Goal: Navigation & Orientation: Go to known website

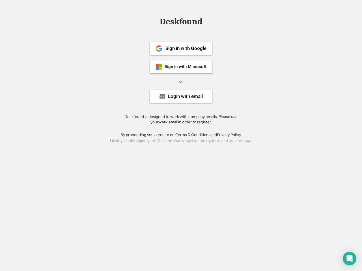
click at [181, 81] on div "or" at bounding box center [181, 82] width 4 height 6
click at [181, 23] on div "Deskfound" at bounding box center [181, 21] width 48 height 9
click at [155, 21] on div "Deskfound" at bounding box center [181, 22] width 362 height 11
click at [181, 23] on div "Deskfound" at bounding box center [181, 21] width 48 height 9
click at [181, 81] on div "or" at bounding box center [181, 82] width 4 height 6
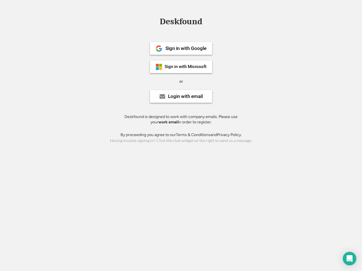
click at [181, 48] on div "Sign in with Google" at bounding box center [185, 48] width 41 height 5
click at [186, 48] on div "Sign in with Google" at bounding box center [185, 48] width 41 height 5
click at [159, 49] on img at bounding box center [159, 48] width 7 height 7
click at [181, 67] on div "Sign in with Microsoft" at bounding box center [186, 67] width 42 height 4
click at [186, 67] on div "Sign in with Microsoft" at bounding box center [186, 67] width 42 height 4
